Goal: Task Accomplishment & Management: Complete application form

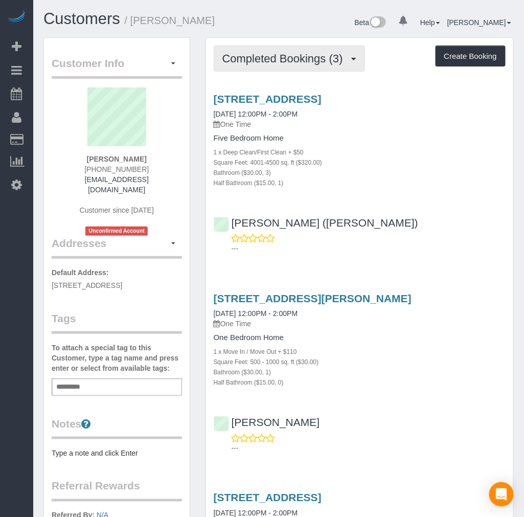
click at [312, 56] on span "Completed Bookings (3)" at bounding box center [286, 58] width 126 height 13
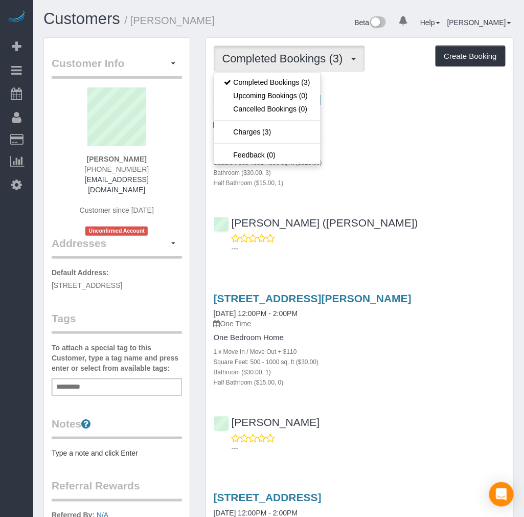
click at [452, 200] on div "[STREET_ADDRESS] [DATE] 12:00PM - 2:00PM One Time Five Bedroom Home 1 x Deep Cl…" at bounding box center [360, 171] width 308 height 174
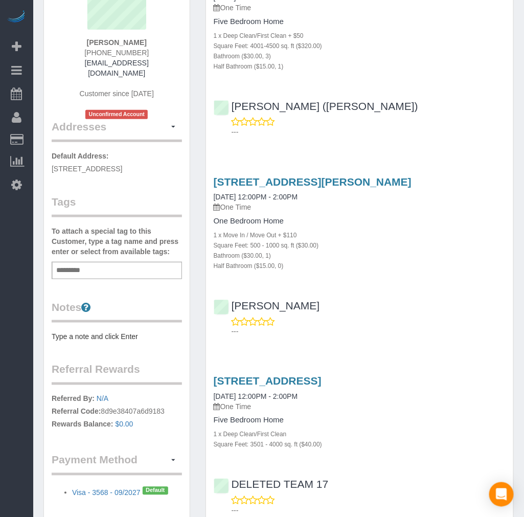
scroll to position [57, 0]
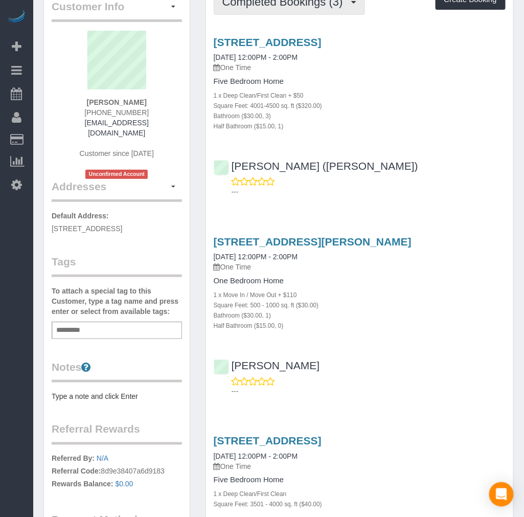
click at [342, 2] on span "Completed Bookings (3)" at bounding box center [286, 1] width 126 height 13
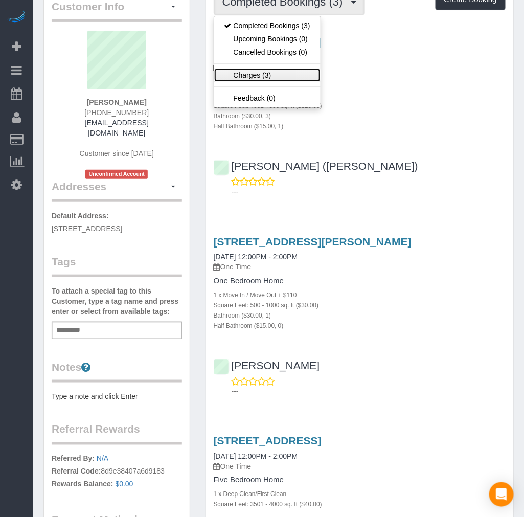
click at [273, 75] on link "Charges (3)" at bounding box center [267, 75] width 106 height 13
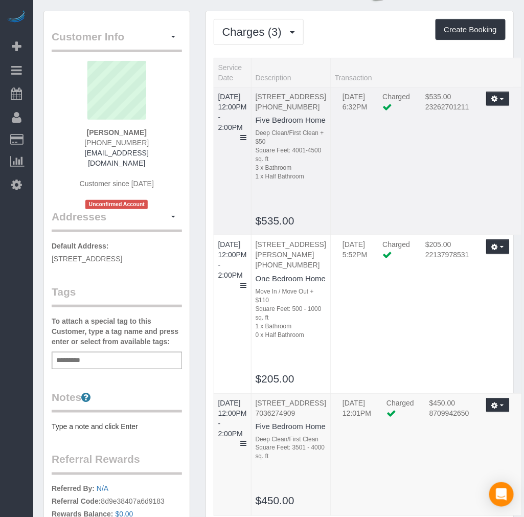
scroll to position [0, 0]
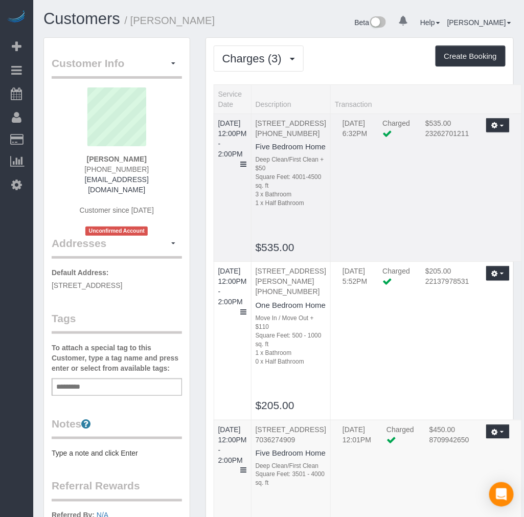
drag, startPoint x: 273, startPoint y: 120, endPoint x: 295, endPoint y: 167, distance: 52.2
click at [295, 167] on td "[STREET_ADDRESS] [PHONE_NUMBER] Five Bedroom Home Deep Clean/First Clean + $50 …" at bounding box center [290, 188] width 79 height 148
copy p "[STREET_ADDRESS]"
click at [459, 56] on button "Create Booking" at bounding box center [471, 56] width 70 height 21
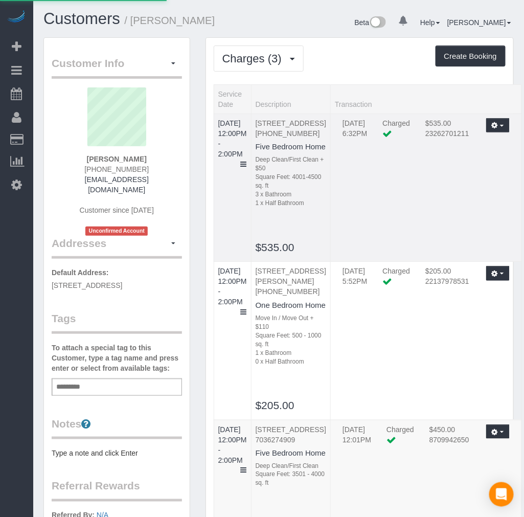
select select "VA"
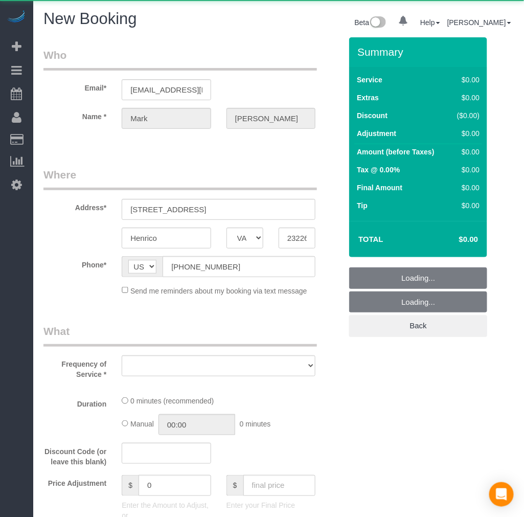
select select "object:4478"
select select "string:fspay-79b19c5e-f4aa-4963-a228-7db79ebacd49"
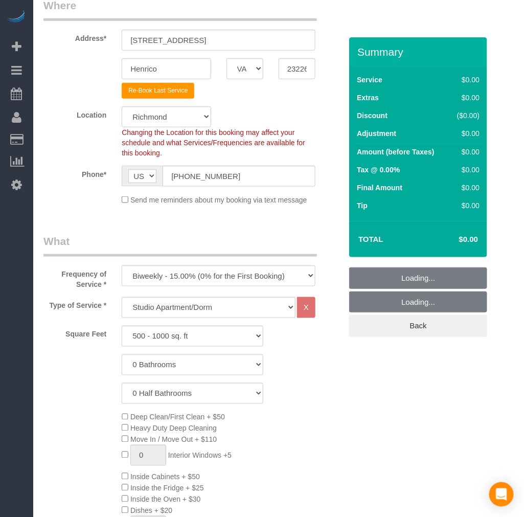
scroll to position [114, 0]
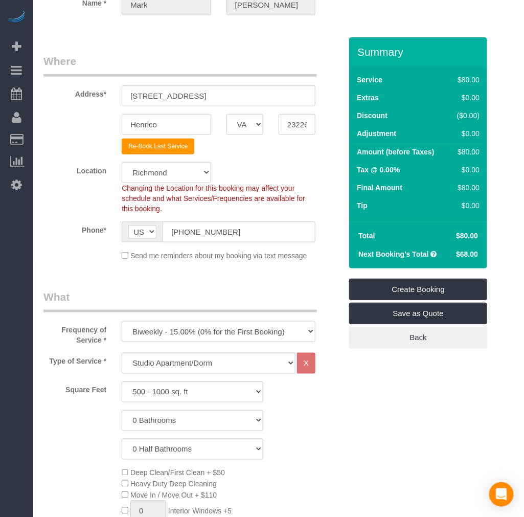
click at [197, 330] on select "One Time Weekly - 20.00% (0% for the First Booking) Biweekly - 15.00% (0% for t…" at bounding box center [219, 331] width 194 height 21
select select "object:4622"
click at [122, 322] on select "One Time Weekly - 20.00% (0% for the First Booking) Biweekly - 15.00% (0% for t…" at bounding box center [219, 331] width 194 height 21
click at [183, 365] on select "Studio Apartment/Dorm One Bedroom Home Two Bedroom Home Three Bedroom Home Four…" at bounding box center [209, 363] width 174 height 21
drag, startPoint x: 183, startPoint y: 366, endPoint x: 182, endPoint y: 377, distance: 10.3
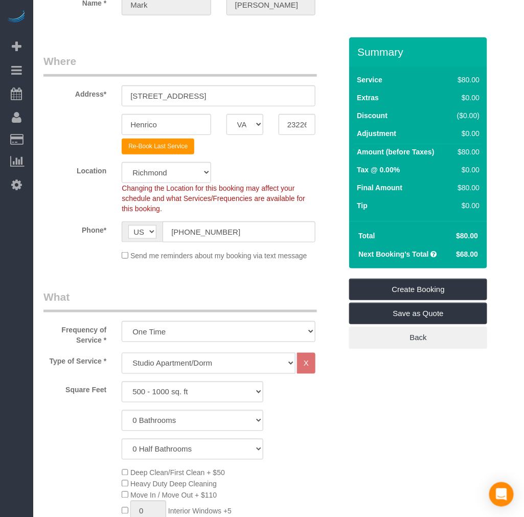
click at [184, 366] on select "Studio Apartment/Dorm One Bedroom Home Two Bedroom Home Three Bedroom Home Four…" at bounding box center [209, 363] width 174 height 21
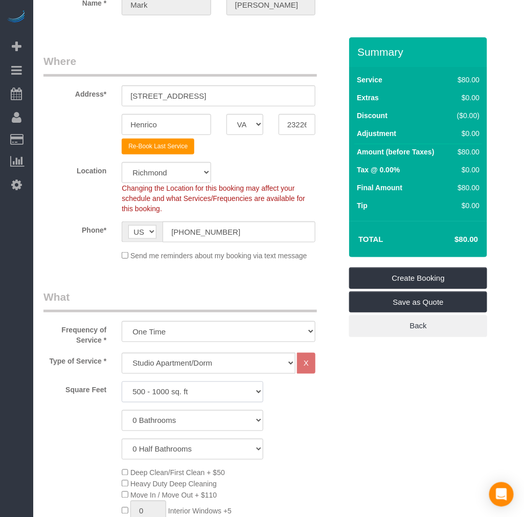
click at [182, 392] on select "500 - 1000 sq. ft [DATE] - [DATE] sq. ft [DATE] - [DATE] sq. ft [DATE] - 2500 s…" at bounding box center [193, 392] width 142 height 21
select select "2001"
click at [122, 382] on select "500 - 1000 sq. ft [DATE] - [DATE] sq. ft [DATE] - [DATE] sq. ft [DATE] - 2500 s…" at bounding box center [193, 392] width 142 height 21
click at [177, 448] on select "0 Half Bathrooms 1 Half Bathroom 2 Half Bathrooms 3 Half Bathrooms 4 Half Bathr…" at bounding box center [193, 449] width 142 height 21
select select "1"
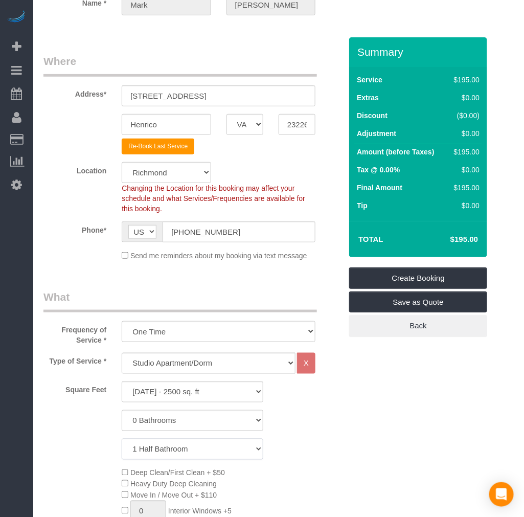
click at [122, 440] on select "0 Half Bathrooms 1 Half Bathroom 2 Half Bathrooms 3 Half Bathrooms 4 Half Bathr…" at bounding box center [193, 449] width 142 height 21
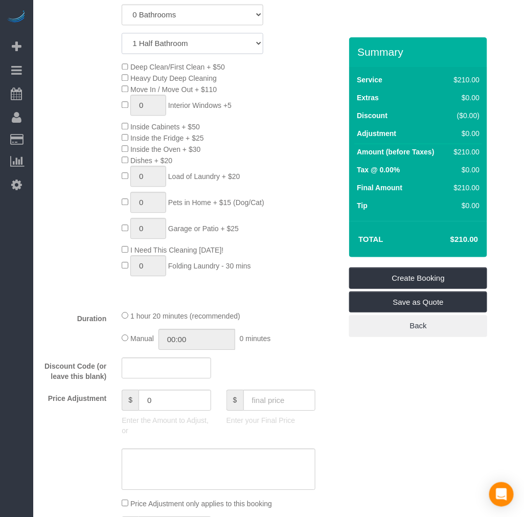
scroll to position [625, 0]
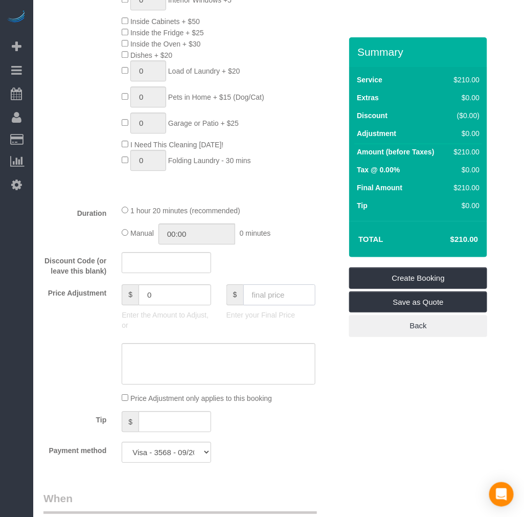
click at [280, 299] on input "text" at bounding box center [280, 294] width 73 height 21
type input "220"
click at [427, 469] on div "Who Email* [EMAIL_ADDRESS][DOMAIN_NAME] Name * [PERSON_NAME] Where Address* [ST…" at bounding box center [278, 348] width 471 height 1872
type input "10"
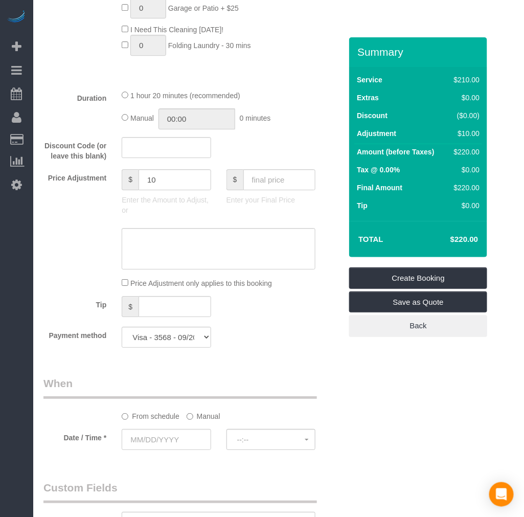
scroll to position [796, 0]
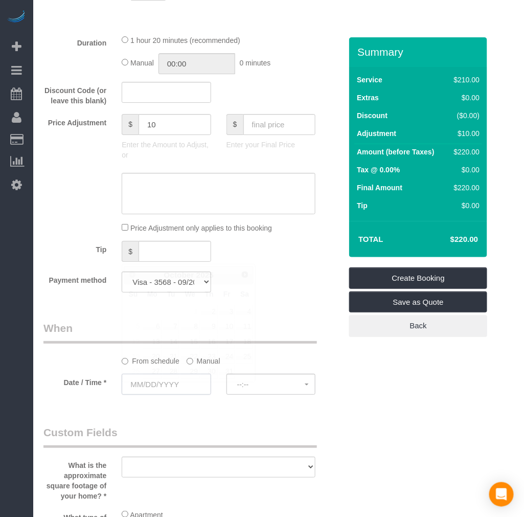
click at [166, 395] on input "text" at bounding box center [166, 384] width 89 height 21
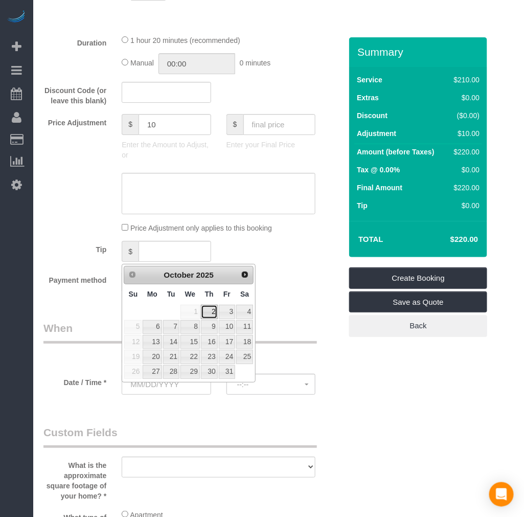
click at [213, 313] on link "2" at bounding box center [209, 312] width 17 height 14
type input "[DATE]"
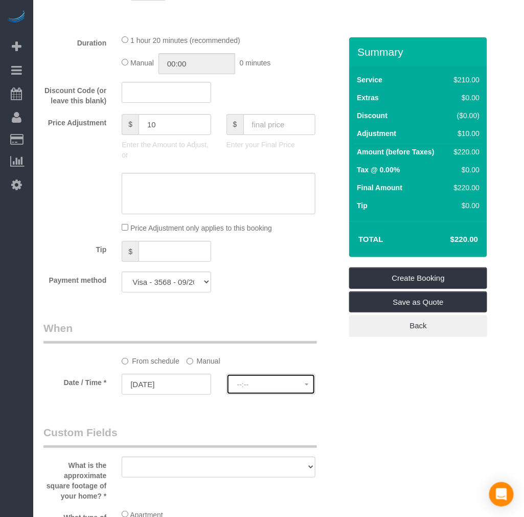
click at [248, 389] on button "--:--" at bounding box center [271, 384] width 89 height 21
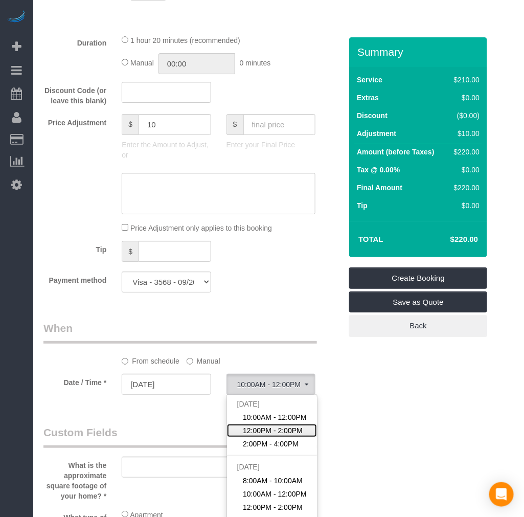
drag, startPoint x: 278, startPoint y: 441, endPoint x: 224, endPoint y: 442, distance: 54.2
click at [278, 436] on span "12:00PM - 2:00PM" at bounding box center [273, 431] width 60 height 10
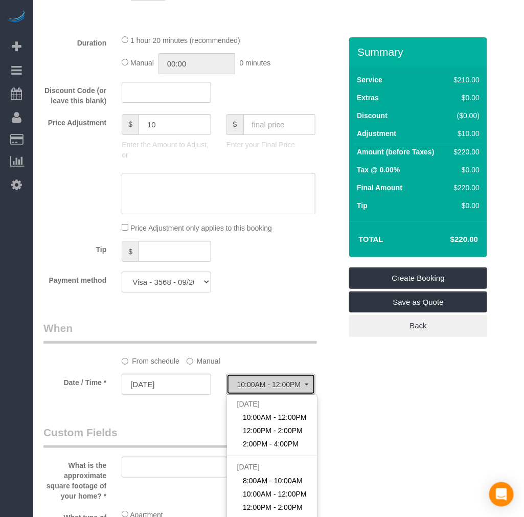
select select "spot32"
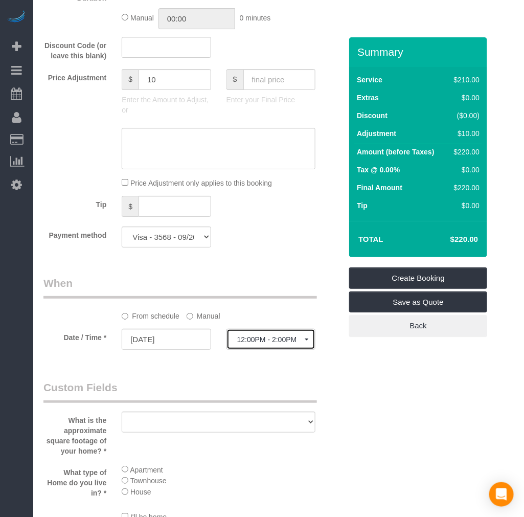
scroll to position [966, 0]
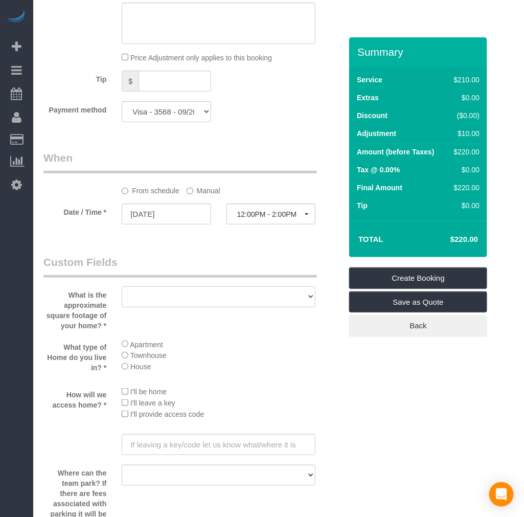
click at [202, 307] on select "500 - 1000 sq. ft [DATE] - [DATE] sq. ft [DATE] - [DATE] sq. ft [DATE] - 2500 s…" at bounding box center [219, 297] width 194 height 21
select select "number:4"
click at [122, 295] on select "500 - 1000 sq. ft [DATE] - [DATE] sq. ft [DATE] - [DATE] sq. ft [DATE] - 2500 s…" at bounding box center [219, 297] width 194 height 21
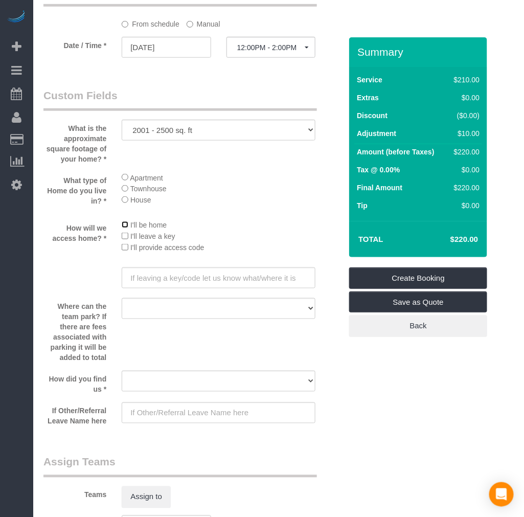
scroll to position [1137, 0]
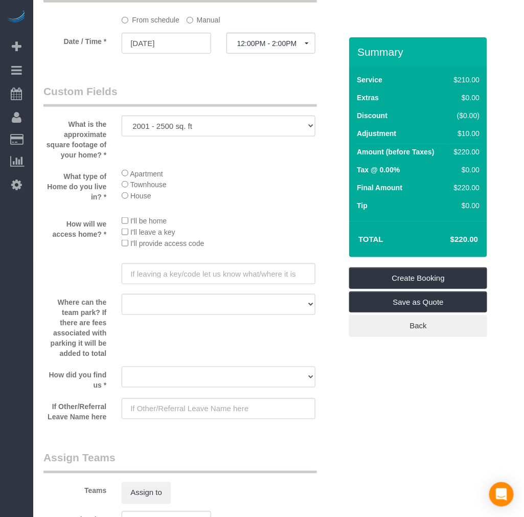
click at [183, 388] on select "Yelp Google Twitter Instagram Nextdoor Facebook Returning Customer Craigslist R…" at bounding box center [219, 377] width 194 height 21
select select "number:42"
click at [122, 381] on select "Yelp Google Twitter Instagram Nextdoor Facebook Returning Customer Craigslist R…" at bounding box center [219, 377] width 194 height 21
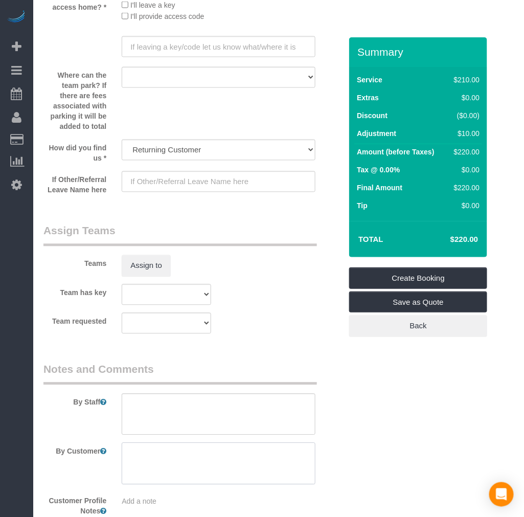
click at [215, 460] on textarea at bounding box center [219, 464] width 194 height 42
type textarea "T"
drag, startPoint x: 222, startPoint y: 479, endPoint x: 117, endPoint y: 461, distance: 106.9
click at [117, 461] on div at bounding box center [218, 464] width 209 height 42
type textarea "Only need to clean the first level area (Common areas and half bath )"
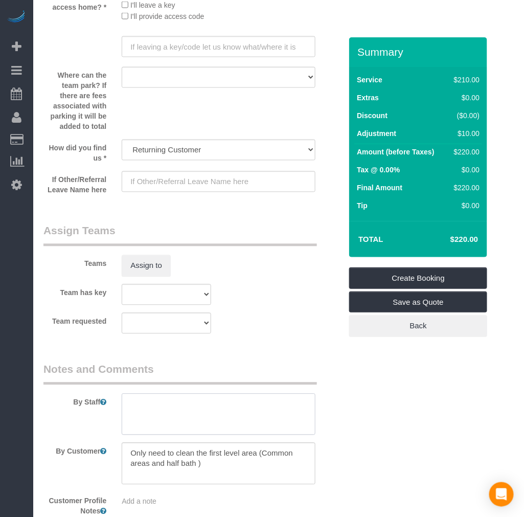
click at [187, 411] on textarea at bounding box center [219, 415] width 194 height 42
paste textarea "Only need to clean the first level area (Common areas and half bath )"
type textarea "Only need to clean the first level area (Common areas and half bath )"
drag, startPoint x: 226, startPoint y: 479, endPoint x: 74, endPoint y: 454, distance: 154.1
click at [77, 460] on div "By Customer" at bounding box center [193, 464] width 314 height 42
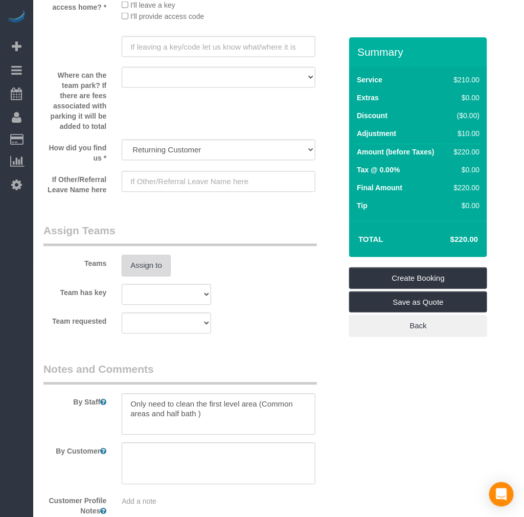
click at [158, 277] on button "Assign to" at bounding box center [146, 265] width 49 height 21
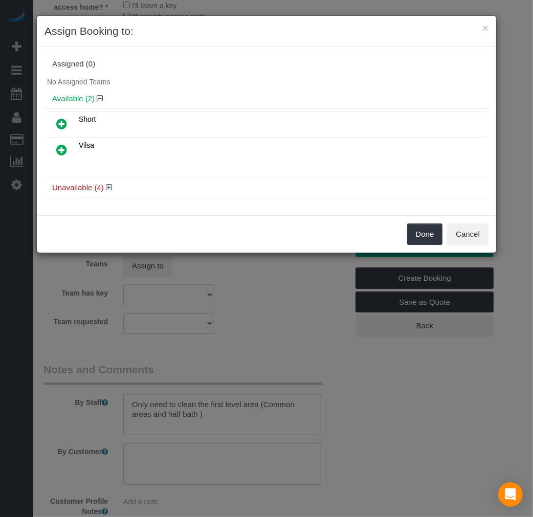
click at [59, 150] on icon at bounding box center [61, 150] width 11 height 12
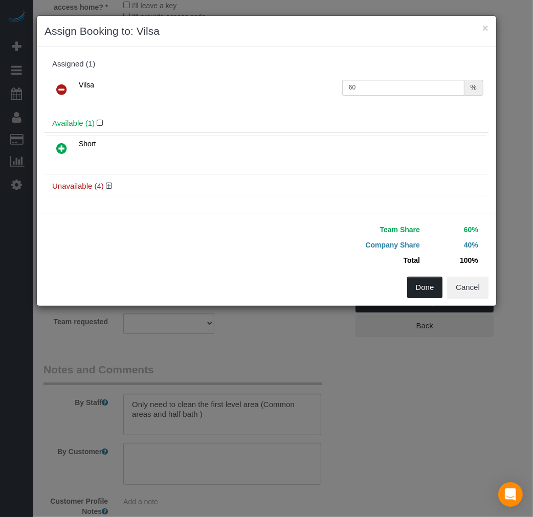
drag, startPoint x: 428, startPoint y: 293, endPoint x: 429, endPoint y: 298, distance: 5.2
click at [428, 292] on button "Done" at bounding box center [425, 287] width 36 height 21
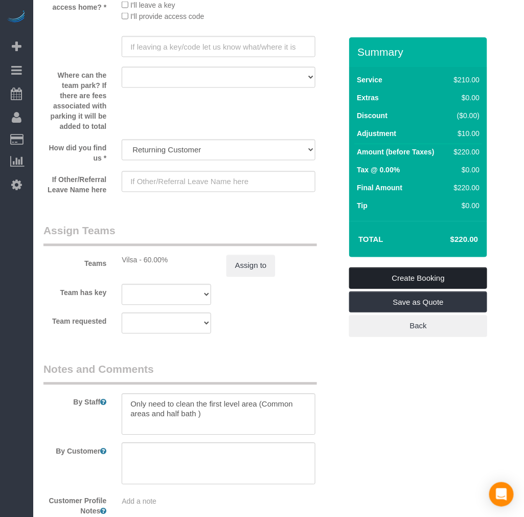
click at [418, 280] on link "Create Booking" at bounding box center [418, 278] width 138 height 21
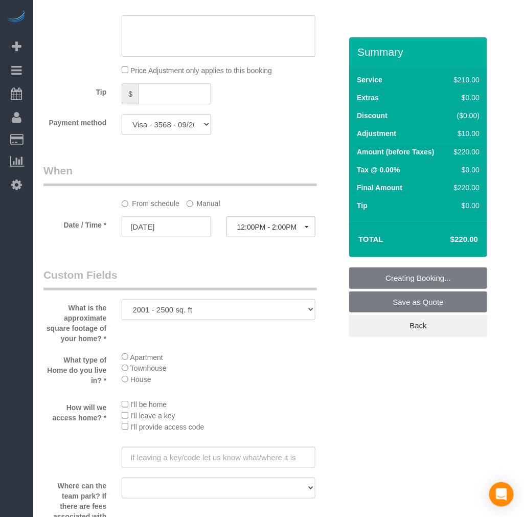
scroll to position [796, 0]
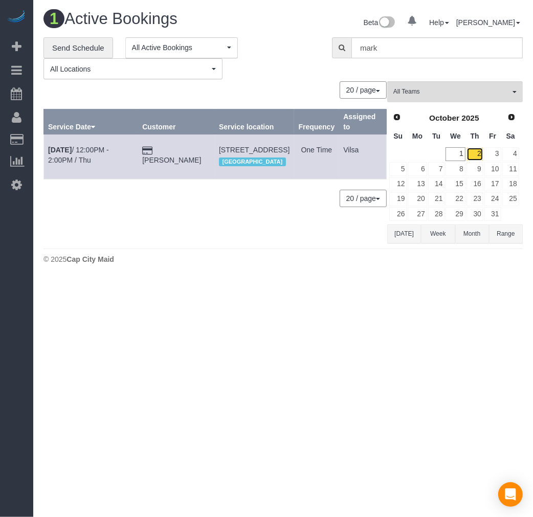
click at [476, 152] on link "2" at bounding box center [475, 154] width 17 height 14
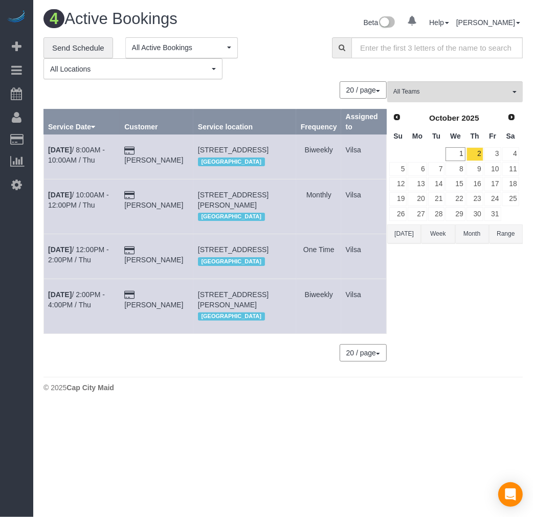
drag, startPoint x: 203, startPoint y: 203, endPoint x: 291, endPoint y: 215, distance: 88.8
click at [291, 215] on tr "[DATE] 10:00AM - 12:00PM / Thu [PERSON_NAME] [STREET_ADDRESS][PERSON_NAME] [GEO…" at bounding box center [215, 206] width 343 height 55
copy tr "[STREET_ADDRESS][PERSON_NAME]"
drag, startPoint x: 203, startPoint y: 259, endPoint x: 284, endPoint y: 274, distance: 83.1
click at [284, 274] on td "[STREET_ADDRESS] [GEOGRAPHIC_DATA]" at bounding box center [244, 256] width 103 height 45
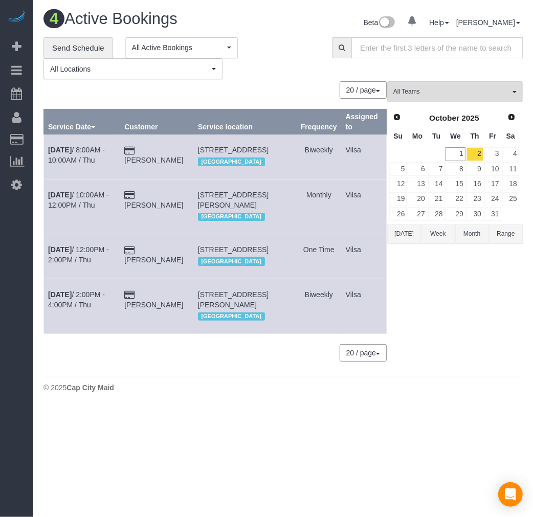
copy span "[STREET_ADDRESS]"
click at [423, 338] on div "All Teams Remove Team Filters [PERSON_NAME] ([PERSON_NAME]) Arielle (Spotless) …" at bounding box center [455, 226] width 136 height 291
drag, startPoint x: 198, startPoint y: 257, endPoint x: 264, endPoint y: 269, distance: 67.0
click at [264, 269] on tr "[DATE] 12:00PM - 2:00PM / Thu [PERSON_NAME] [STREET_ADDRESS][PERSON_NAME] [GEOG…" at bounding box center [215, 256] width 343 height 45
click at [275, 273] on td "[STREET_ADDRESS] [GEOGRAPHIC_DATA]" at bounding box center [244, 256] width 103 height 45
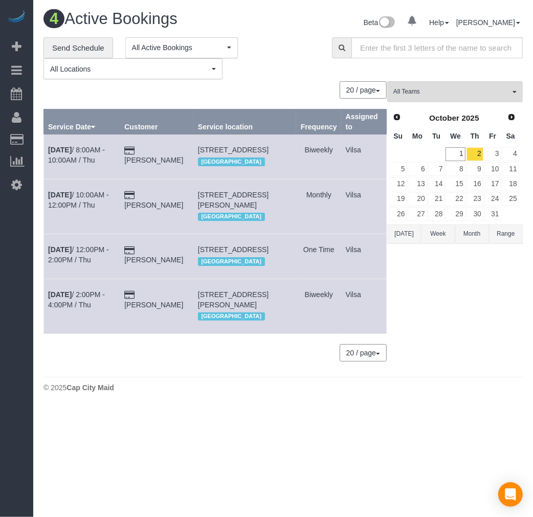
drag, startPoint x: 269, startPoint y: 271, endPoint x: 200, endPoint y: 259, distance: 70.1
click at [200, 259] on td "[STREET_ADDRESS] [GEOGRAPHIC_DATA]" at bounding box center [244, 256] width 103 height 45
copy span "[STREET_ADDRESS]"
click at [53, 257] on td "[DATE] 12:00PM - 2:00PM / Thu" at bounding box center [82, 256] width 76 height 45
click at [59, 254] on b "[DATE]" at bounding box center [60, 250] width 24 height 8
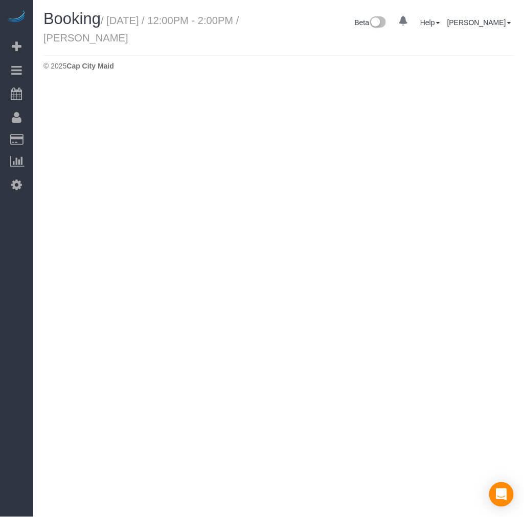
select select "VA"
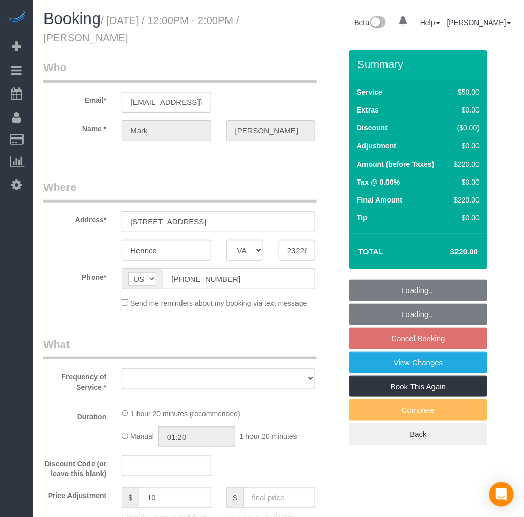
select select "string:fspay-79b19c5e-f4aa-4963-a228-7db79ebacd49"
select select "number:4"
select select "number:42"
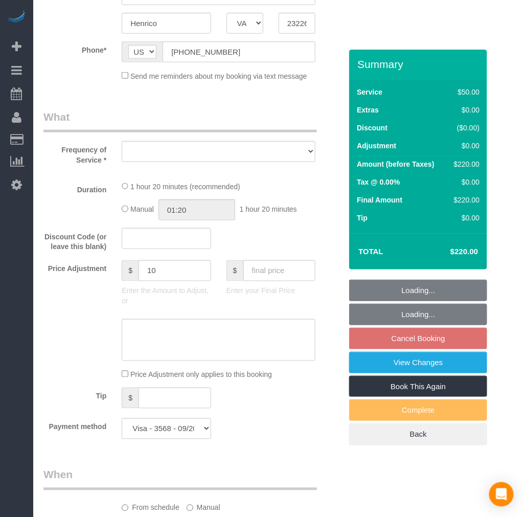
select select "object:5596"
select select "spot49"
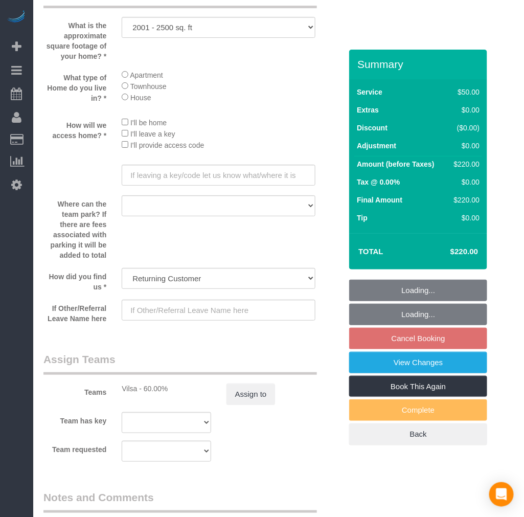
select select "2001"
select select "1"
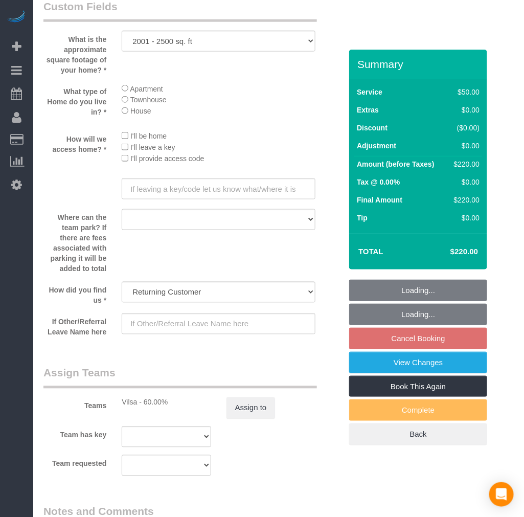
select select "object:5803"
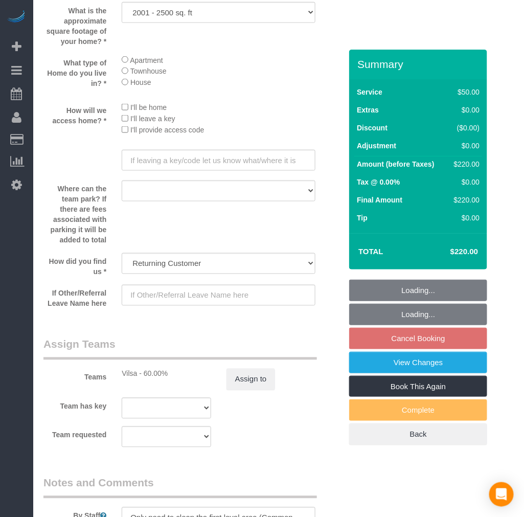
select select "spot66"
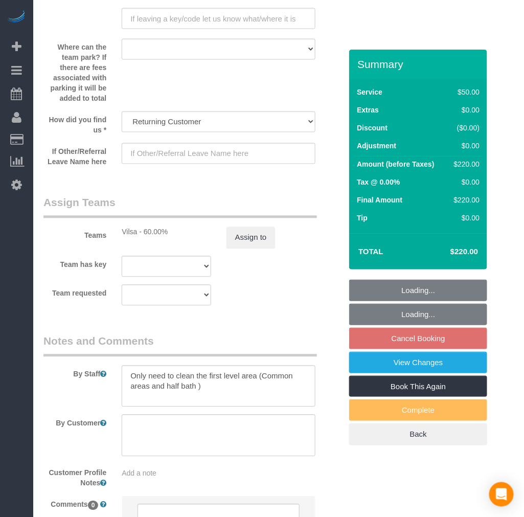
select select "2001"
select select "1"
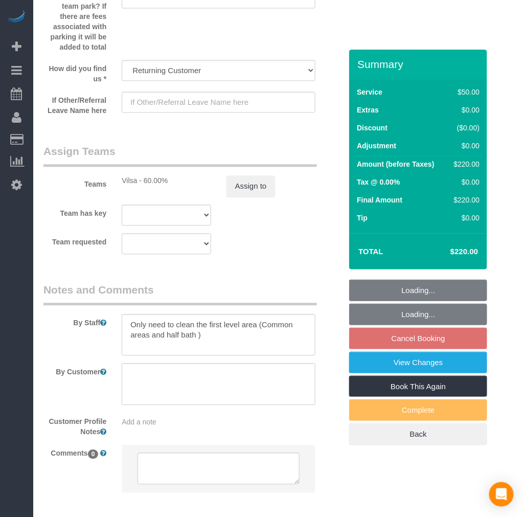
scroll to position [1500, 0]
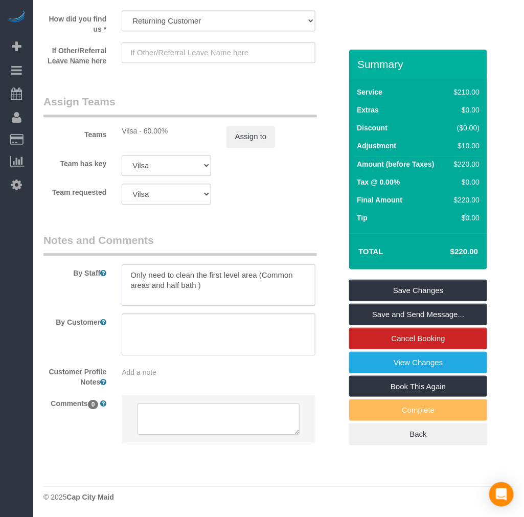
click at [242, 288] on textarea at bounding box center [219, 286] width 194 height 42
drag, startPoint x: 235, startPoint y: 285, endPoint x: 121, endPoint y: 264, distance: 116.5
click at [121, 265] on div at bounding box center [218, 286] width 209 height 42
type textarea "Only need to clean the first level area (Common areas and half bath ) No beds r…"
click at [207, 341] on textarea at bounding box center [219, 335] width 194 height 42
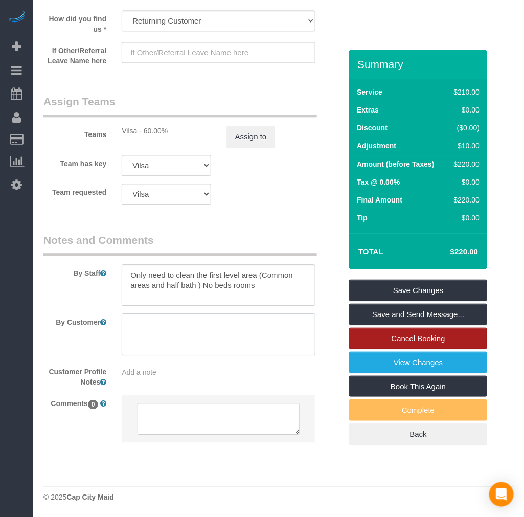
paste textarea "Only need to clean the first level area (Common areas and half bath ) No beds r…"
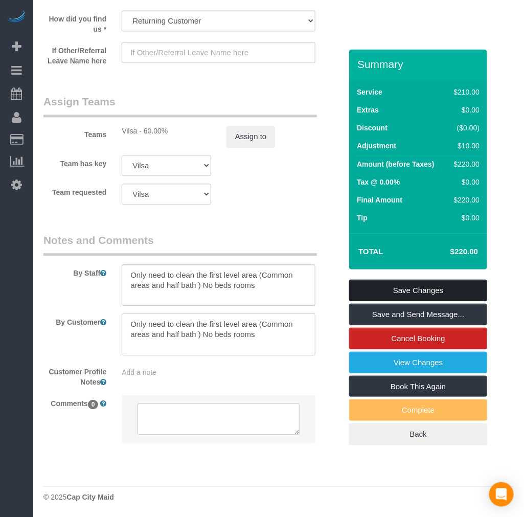
type textarea "Only need to clean the first level area (Common areas and half bath ) No beds r…"
click at [402, 290] on link "Save Changes" at bounding box center [418, 290] width 138 height 21
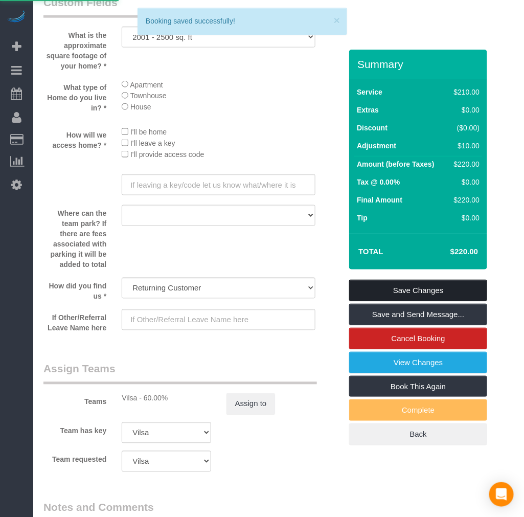
scroll to position [1102, 0]
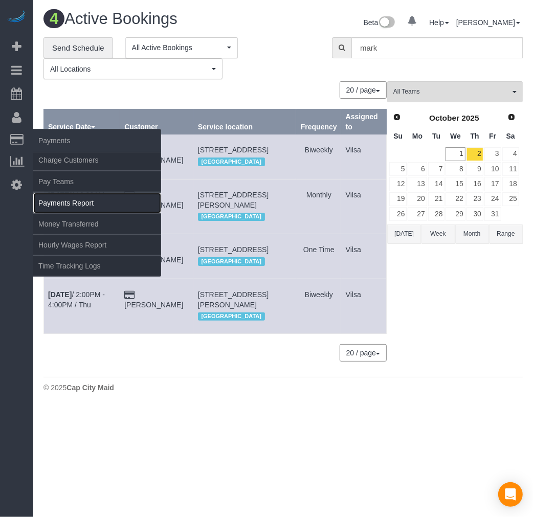
click at [78, 200] on link "Payments Report" at bounding box center [97, 203] width 128 height 20
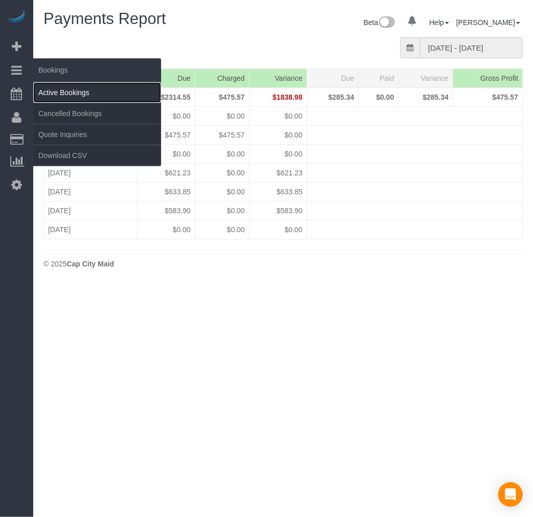
click at [80, 88] on link "Active Bookings" at bounding box center [97, 92] width 128 height 20
